Goal: Transaction & Acquisition: Subscribe to service/newsletter

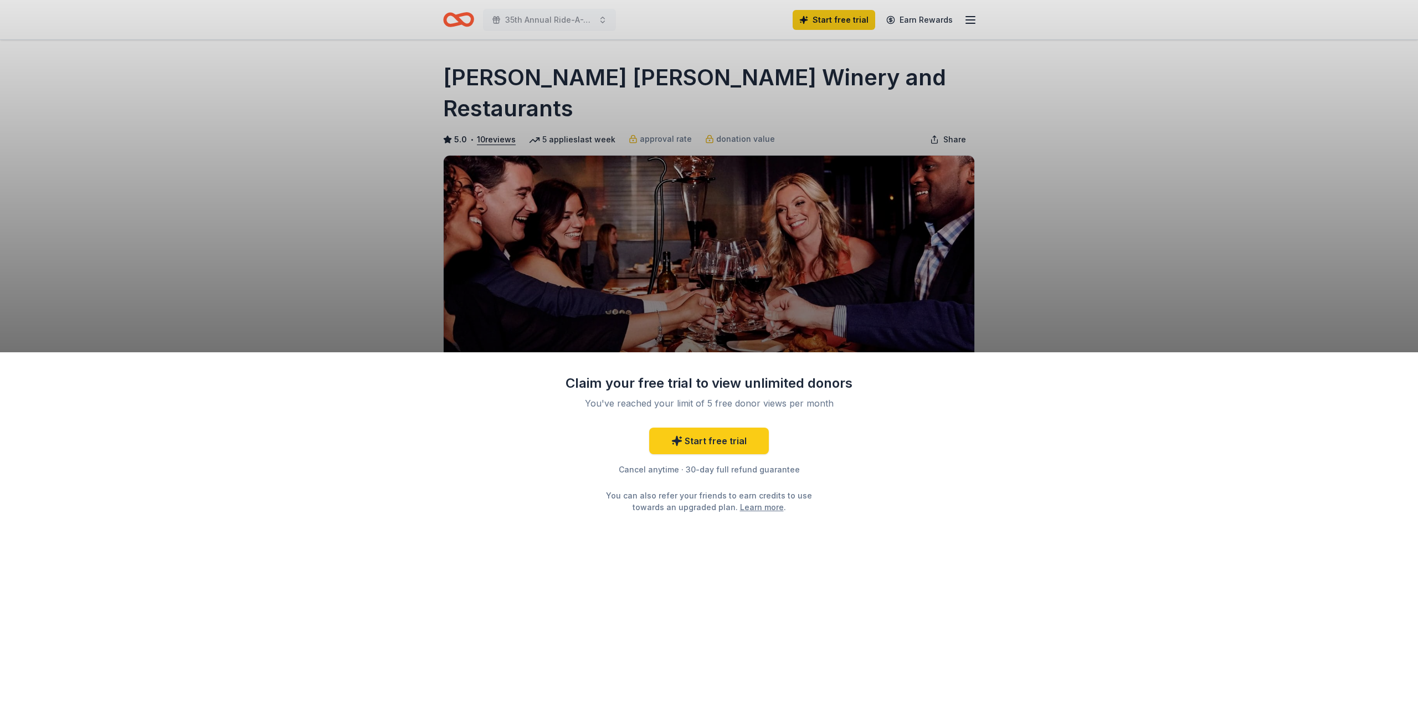
click at [1277, 167] on div "Claim your free trial to view unlimited donors You've reached your limit of 5 f…" at bounding box center [709, 352] width 1418 height 704
click at [710, 440] on link "Start free trial" at bounding box center [709, 441] width 120 height 27
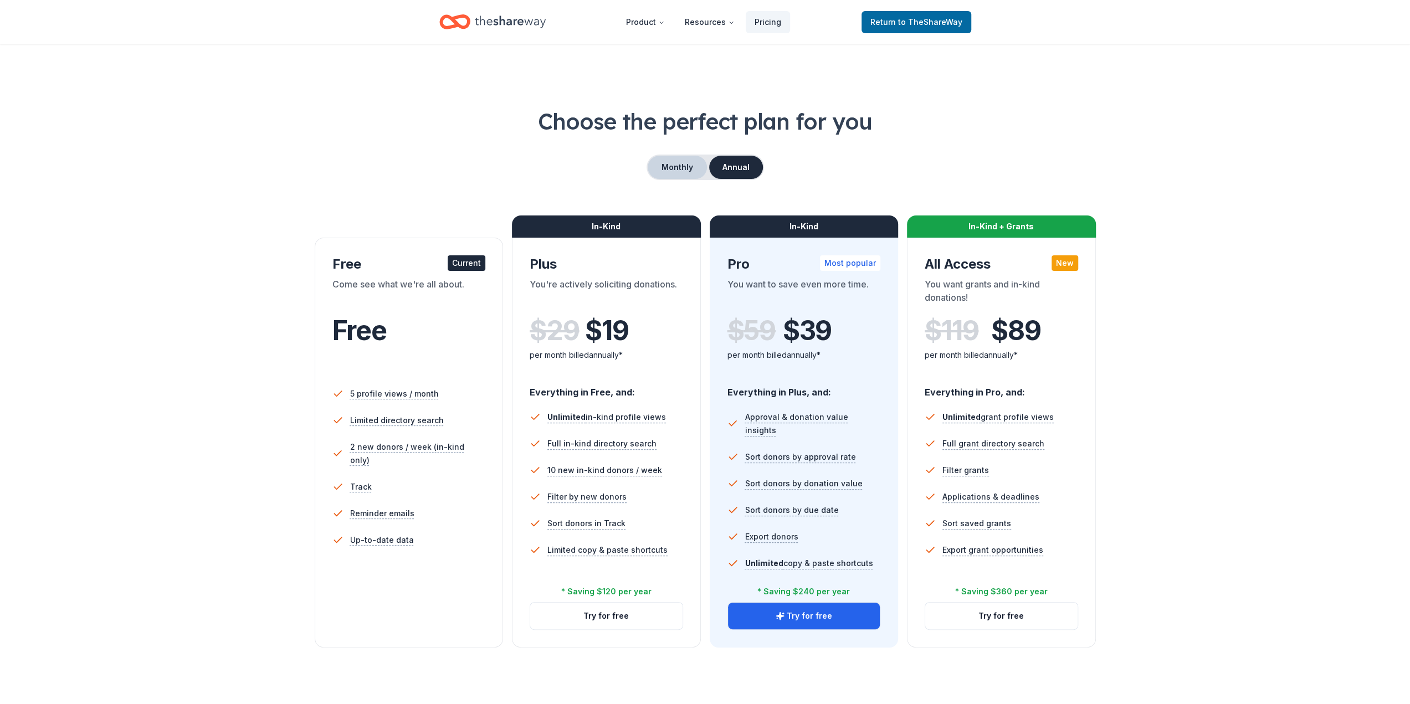
click at [685, 165] on button "Monthly" at bounding box center [677, 167] width 59 height 23
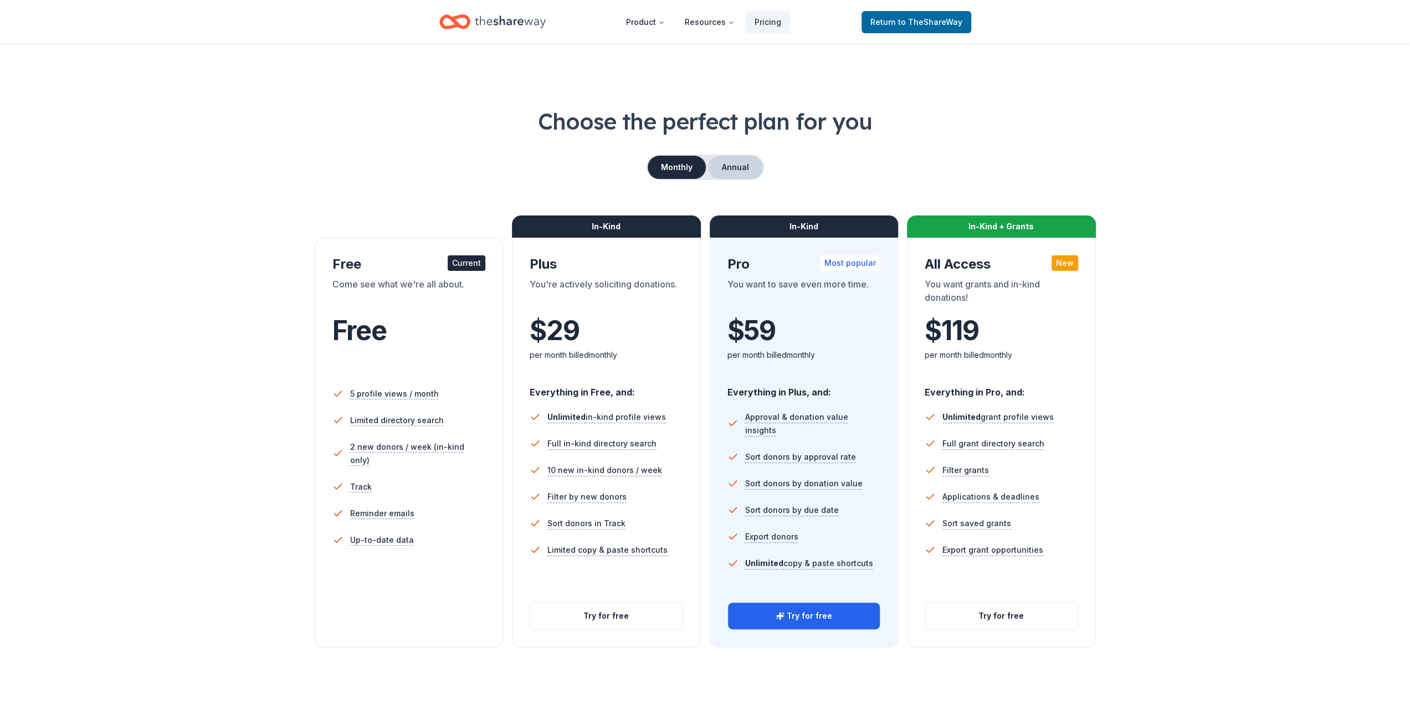
click at [736, 165] on button "Annual" at bounding box center [735, 167] width 55 height 23
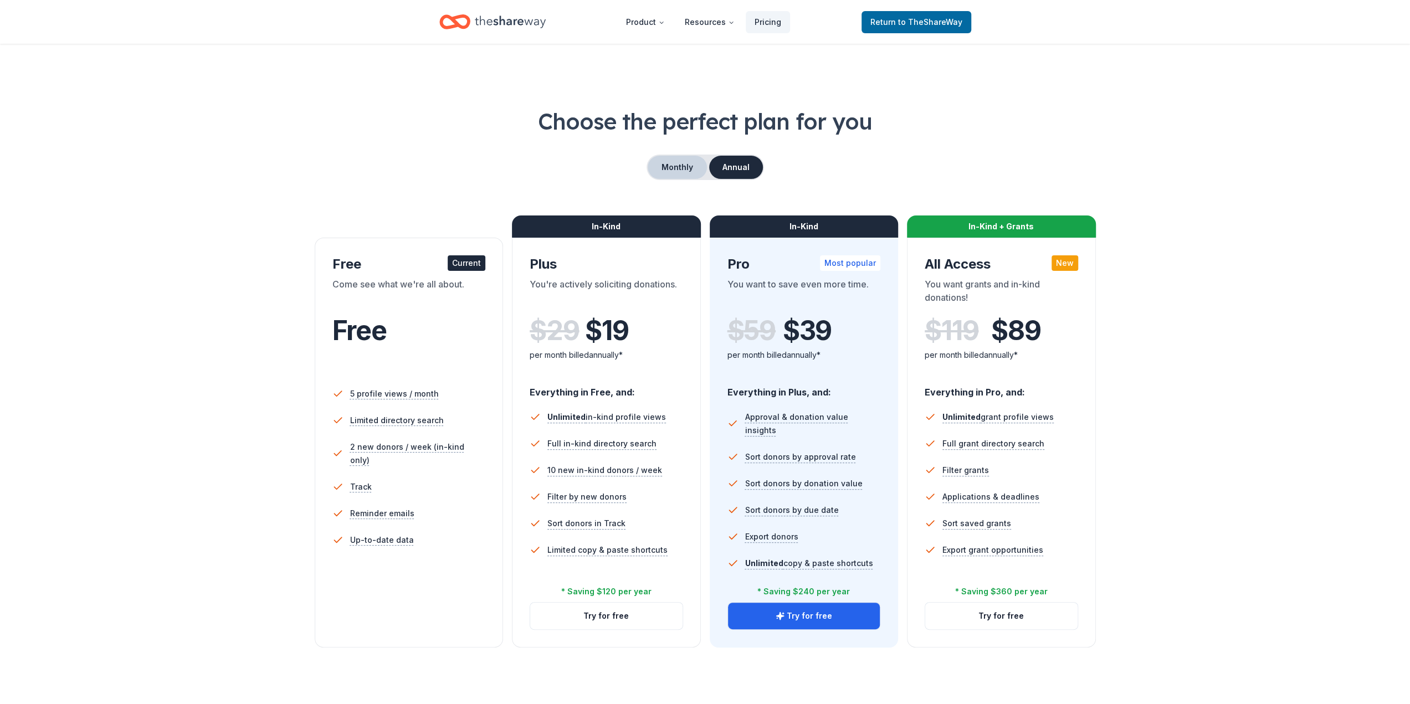
click at [679, 166] on button "Monthly" at bounding box center [677, 167] width 59 height 23
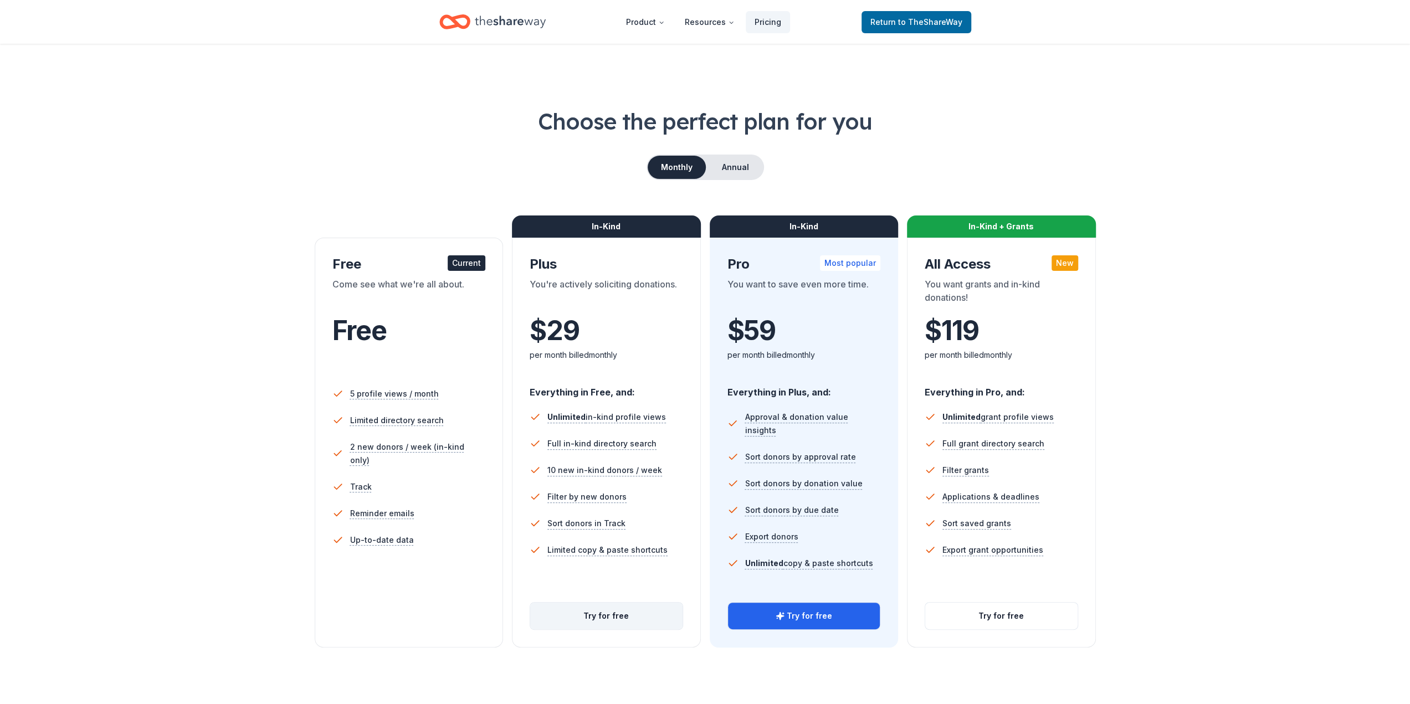
click at [610, 614] on button "Try for free" at bounding box center [606, 616] width 152 height 27
click at [630, 613] on button "Try for free" at bounding box center [606, 616] width 152 height 27
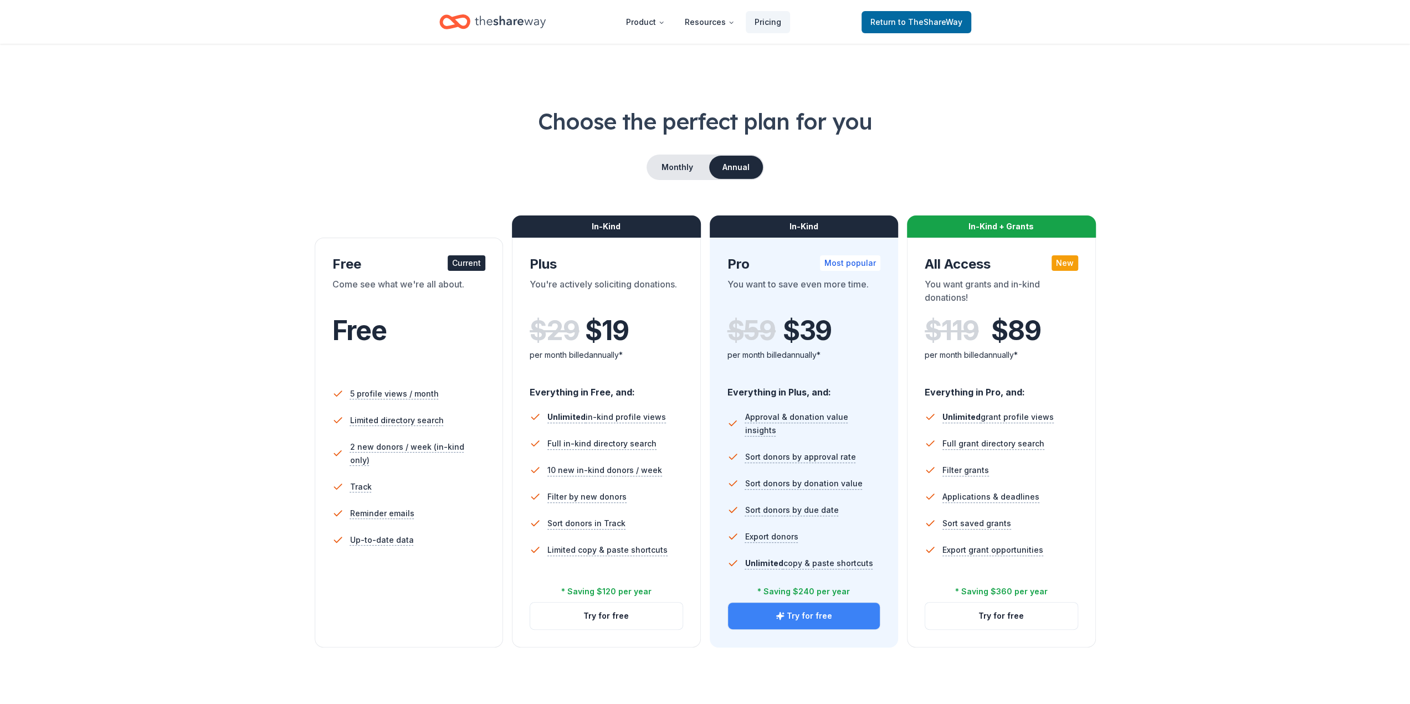
click at [808, 616] on button "Try for free" at bounding box center [804, 616] width 152 height 27
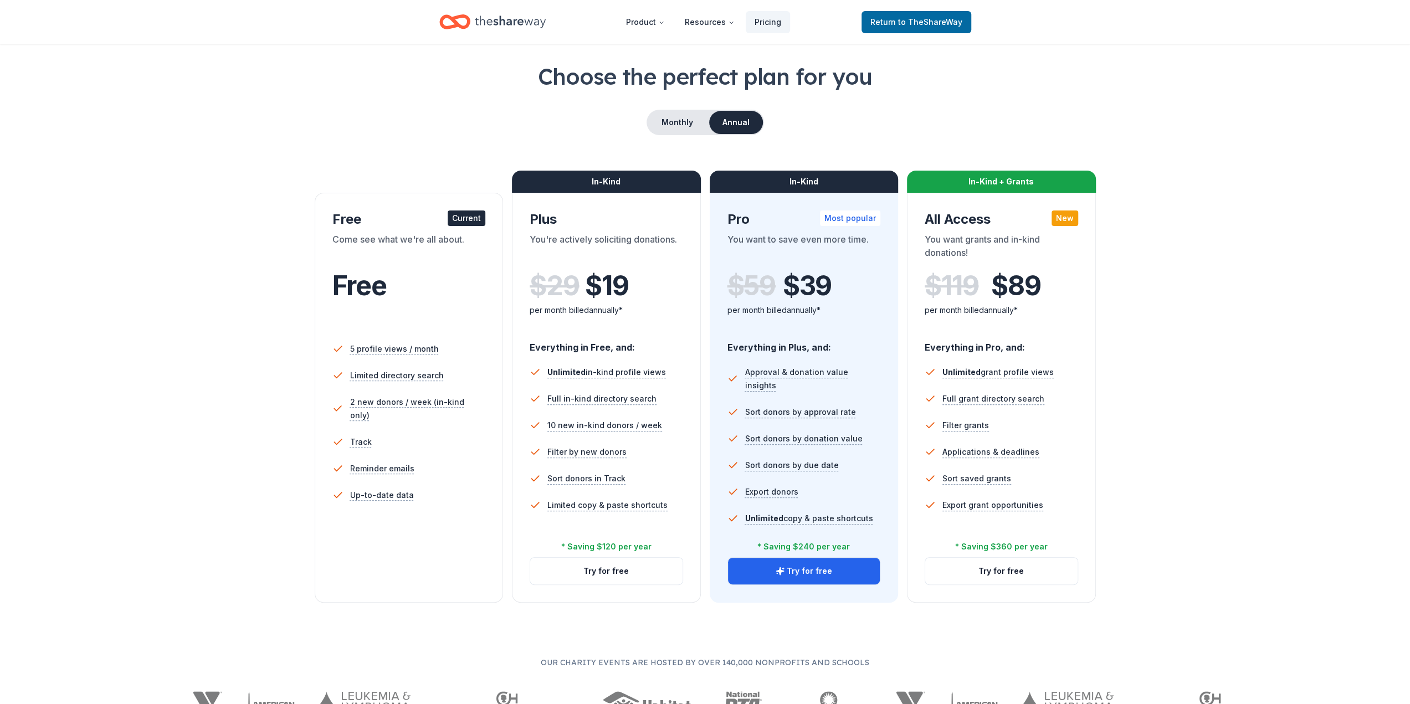
scroll to position [55, 0]
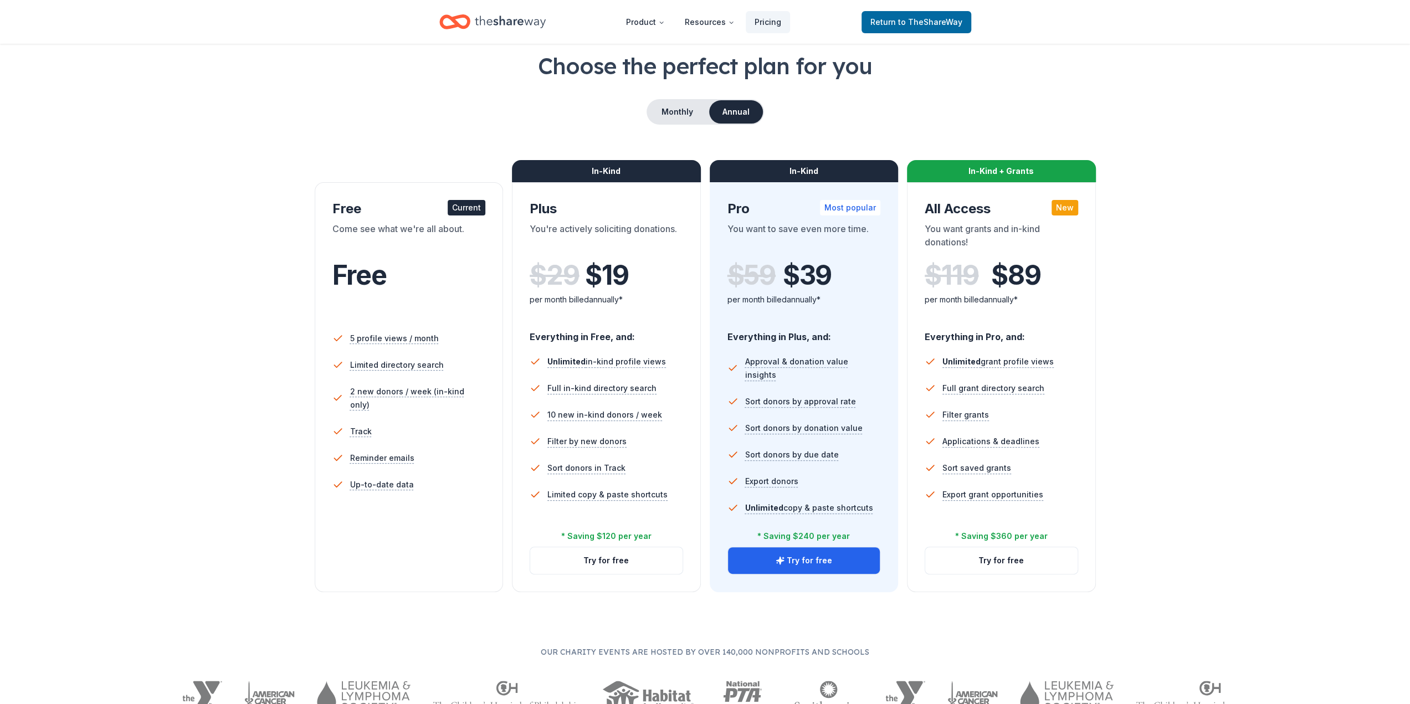
click at [398, 501] on div "5 profile views / month Limited directory search 2 new donors / week (in-kind o…" at bounding box center [408, 432] width 153 height 222
